Goal: Information Seeking & Learning: Learn about a topic

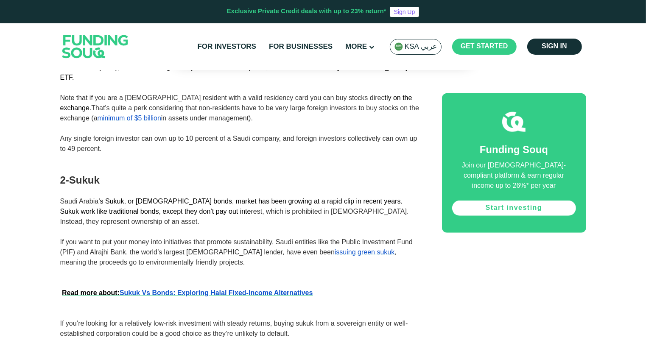
scroll to position [726, 0]
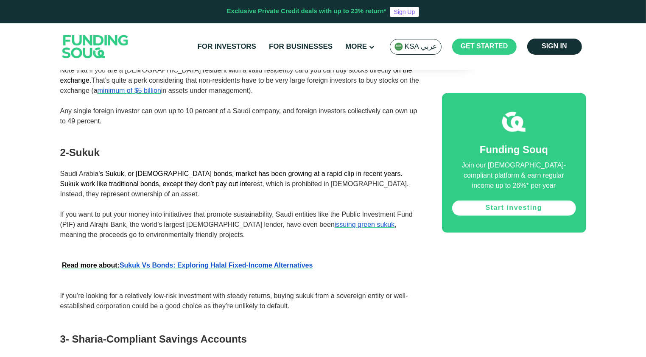
click at [248, 170] on span "s Sukuk, or [DEMOGRAPHIC_DATA] bonds, market has been growing at a rapid clip i…" at bounding box center [231, 178] width 342 height 17
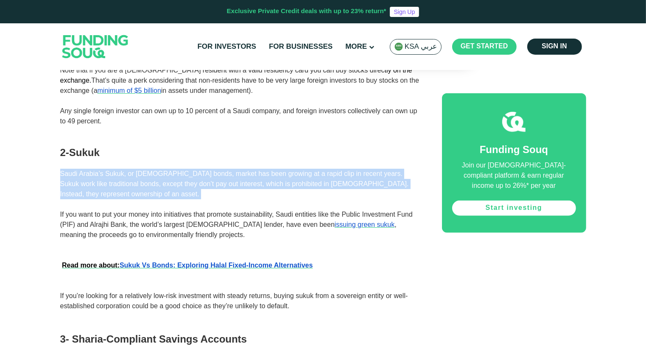
click at [248, 170] on span "s Sukuk, or [DEMOGRAPHIC_DATA] bonds, market has been growing at a rapid clip i…" at bounding box center [231, 178] width 342 height 17
click at [229, 170] on span "Saudi Arabia’ s Sukuk, or [DEMOGRAPHIC_DATA] bonds, market has been growing at …" at bounding box center [234, 184] width 348 height 28
click at [262, 169] on p "Saudi Arabia’ s Sukuk, or [DEMOGRAPHIC_DATA] bonds, market has been growing at …" at bounding box center [241, 184] width 362 height 31
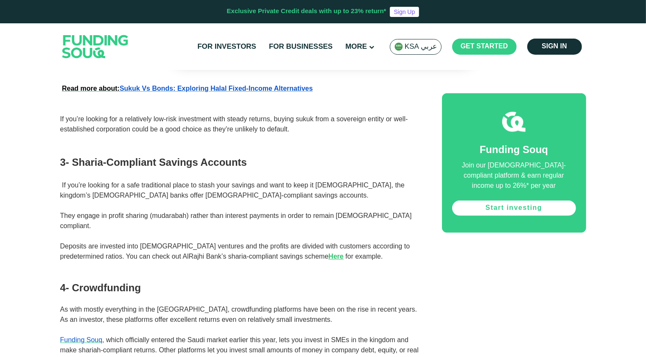
scroll to position [930, 0]
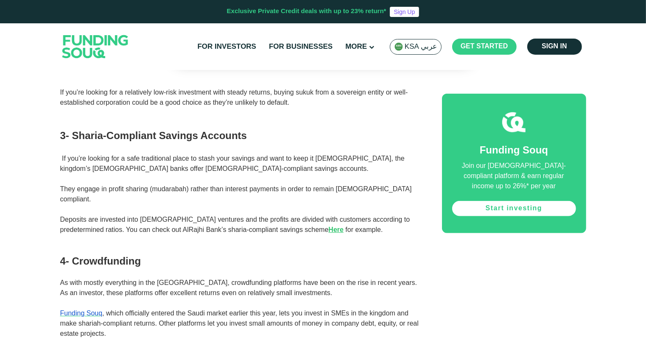
click at [230, 155] on span "If you’re looking for a safe traditional place to stash your savings and want t…" at bounding box center [232, 163] width 344 height 17
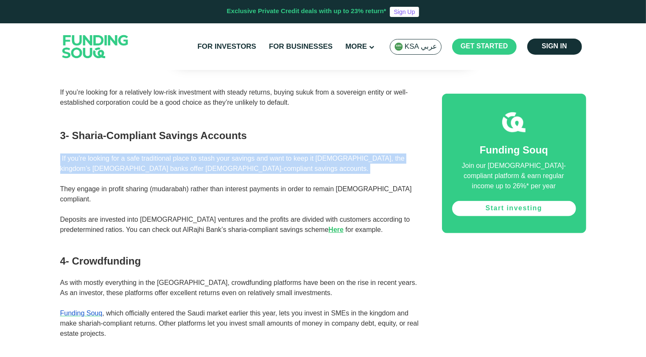
click at [230, 155] on span "If you’re looking for a safe traditional place to stash your savings and want t…" at bounding box center [232, 163] width 344 height 17
drag, startPoint x: 230, startPoint y: 123, endPoint x: 254, endPoint y: 130, distance: 24.8
click at [254, 153] on p "If you’re looking for a safe traditional place to stash your savings and want t…" at bounding box center [241, 163] width 362 height 20
click at [283, 155] on span "If you’re looking for a safe traditional place to stash your savings and want t…" at bounding box center [232, 163] width 344 height 17
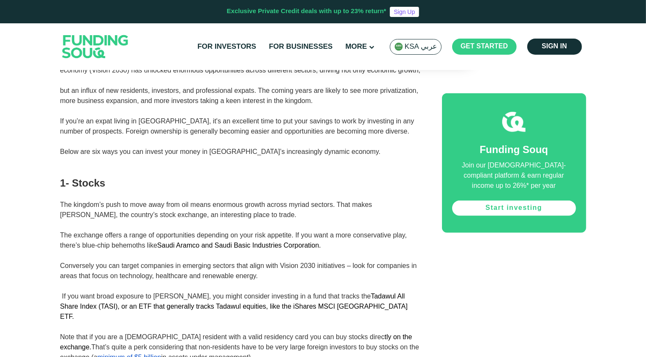
scroll to position [518, 0]
